Goal: Transaction & Acquisition: Subscribe to service/newsletter

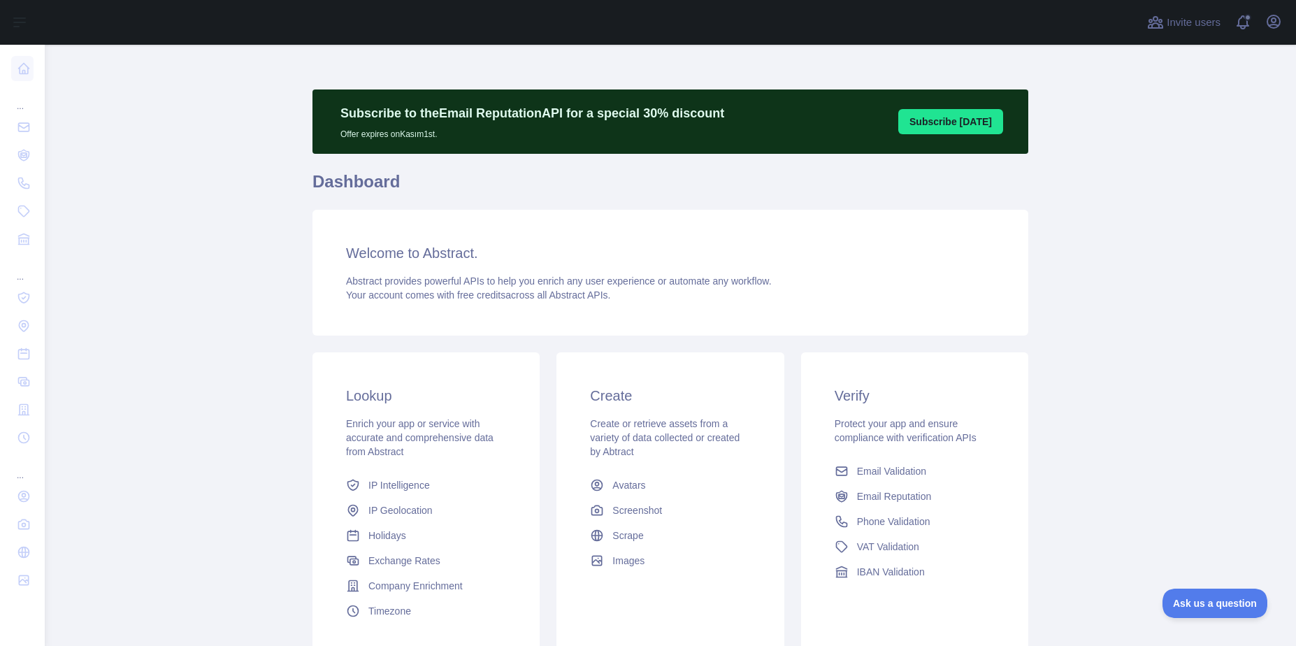
click at [953, 126] on button "Subscribe [DATE]" at bounding box center [950, 121] width 105 height 25
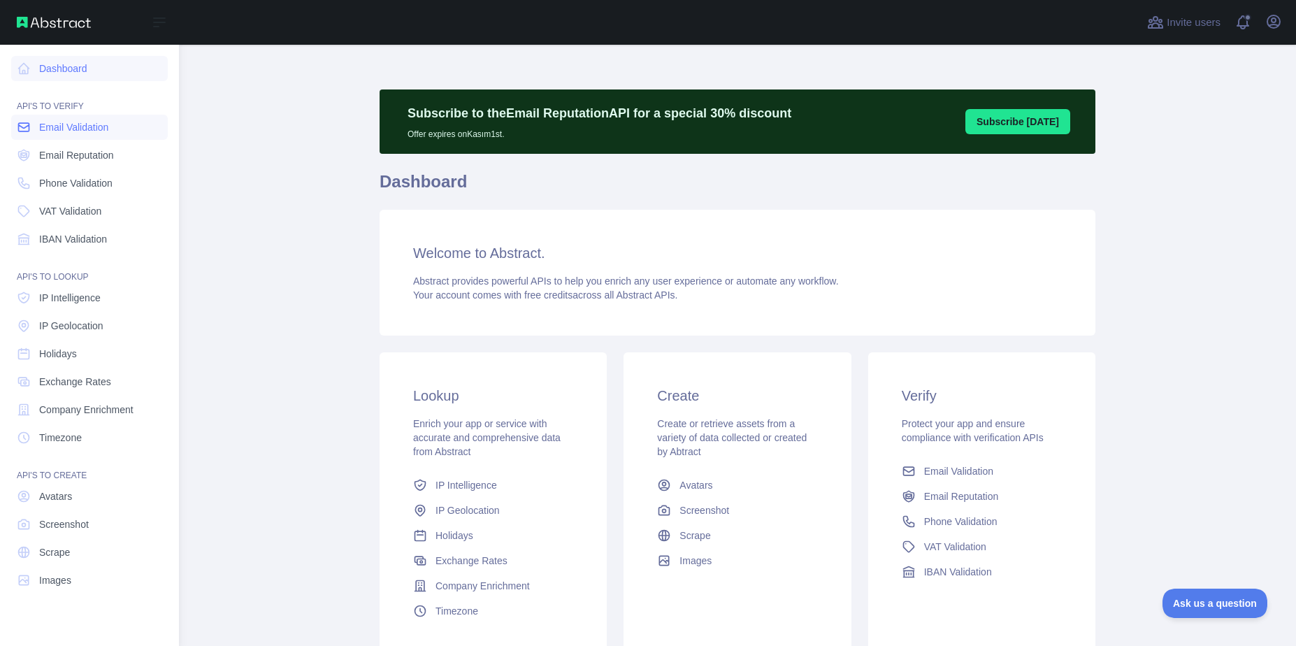
click at [64, 127] on span "Email Validation" at bounding box center [73, 127] width 69 height 14
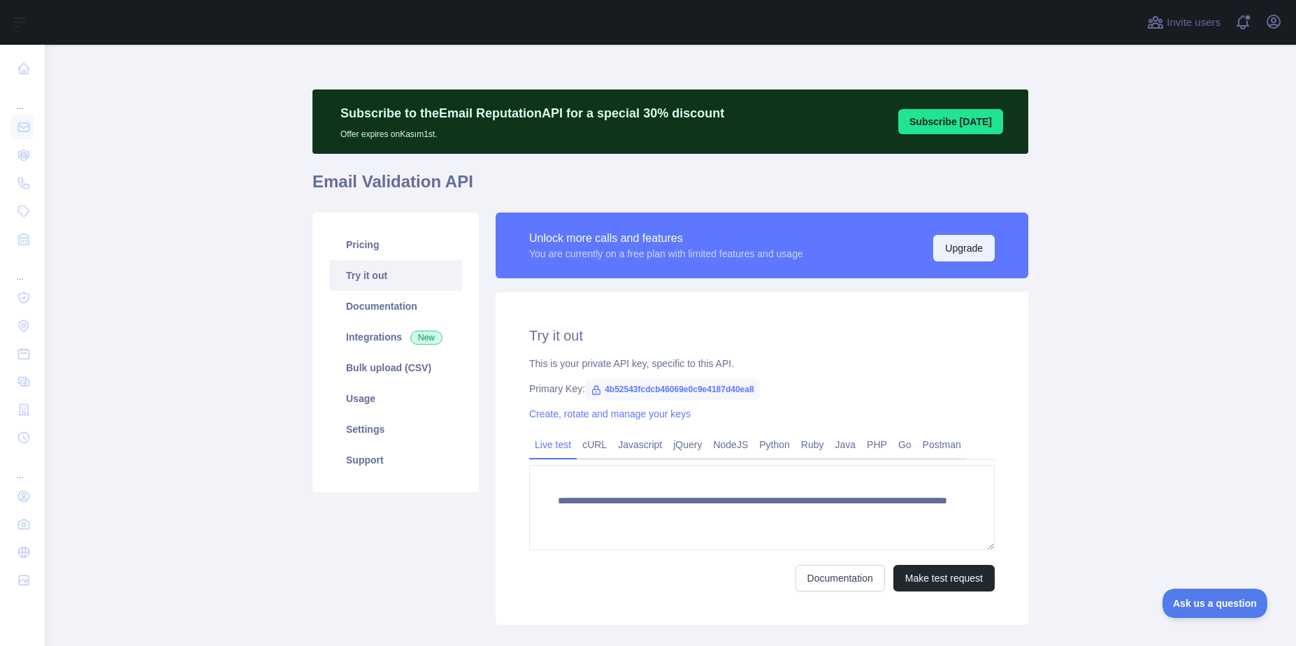
click at [968, 254] on button "Upgrade" at bounding box center [964, 248] width 62 height 27
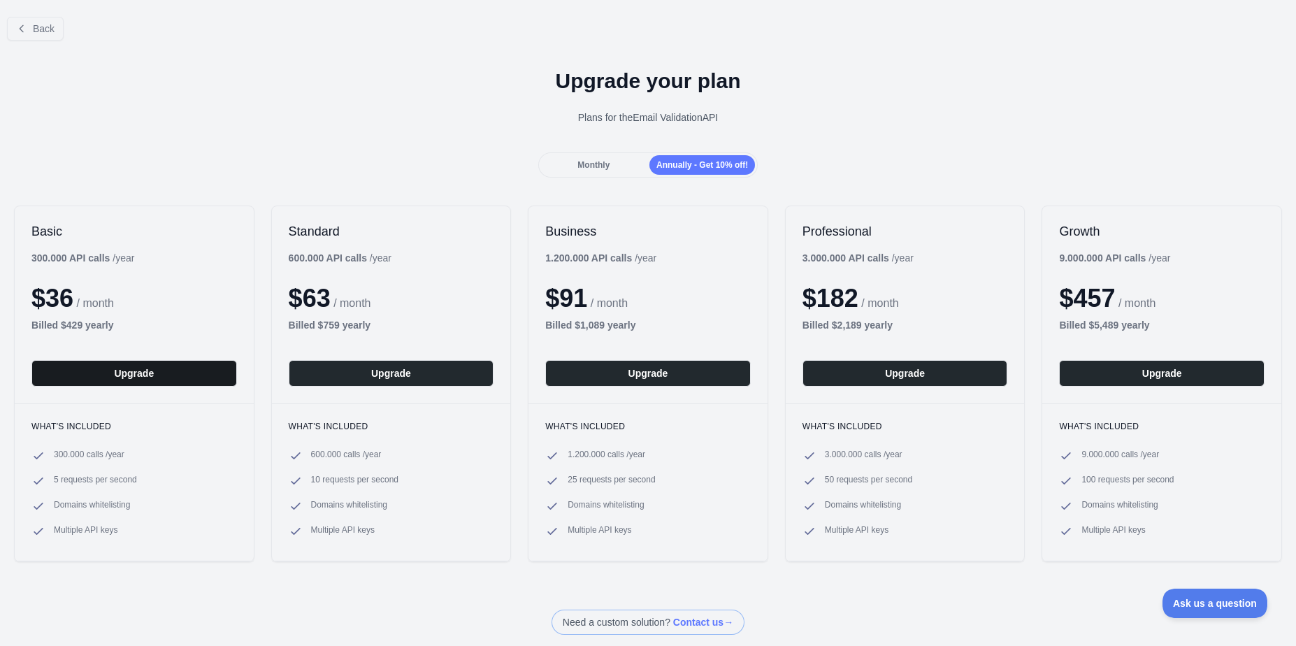
click at [109, 369] on button "Upgrade" at bounding box center [134, 373] width 206 height 27
